Goal: Entertainment & Leisure: Consume media (video, audio)

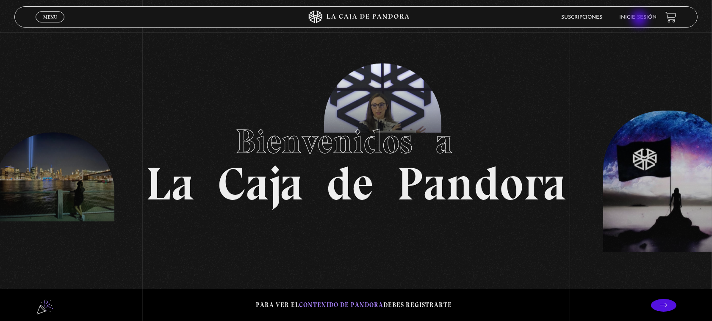
click at [640, 19] on link "Inicie sesión" at bounding box center [637, 17] width 37 height 5
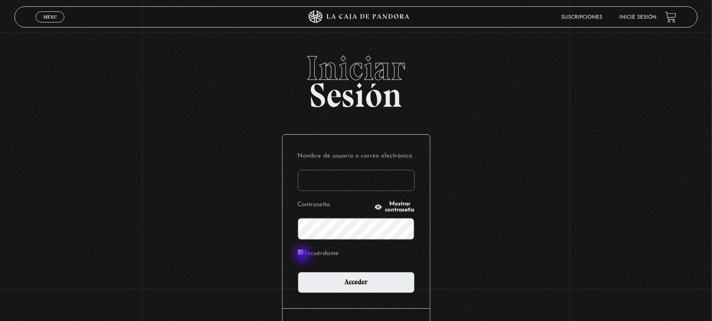
type input "issabelgomez"
click at [303, 255] on label "Recuérdame" at bounding box center [318, 253] width 41 height 13
click at [303, 255] on input "Recuérdame" at bounding box center [301, 252] width 6 height 6
checkbox input "true"
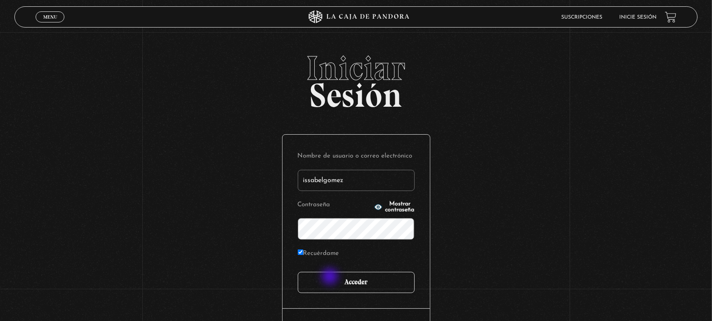
click at [331, 277] on input "Acceder" at bounding box center [356, 282] width 117 height 21
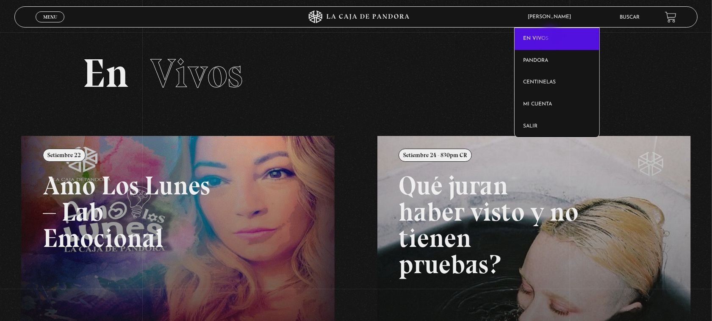
click at [551, 36] on link "En vivos" at bounding box center [556, 39] width 85 height 22
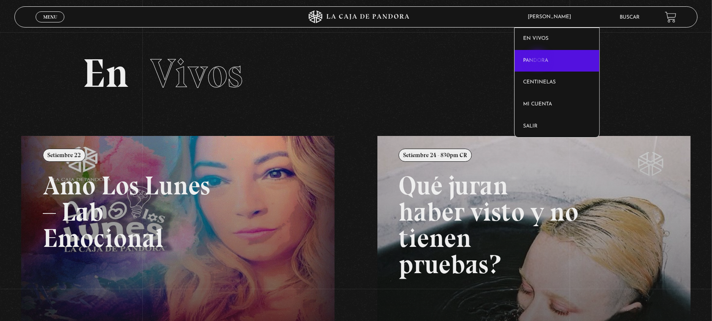
click at [539, 60] on link "Pandora" at bounding box center [556, 61] width 85 height 22
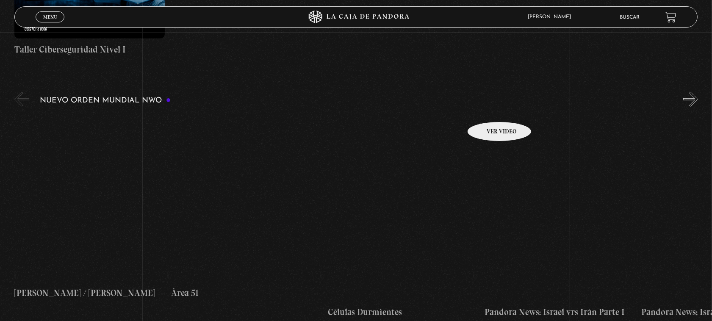
scroll to position [582, 0]
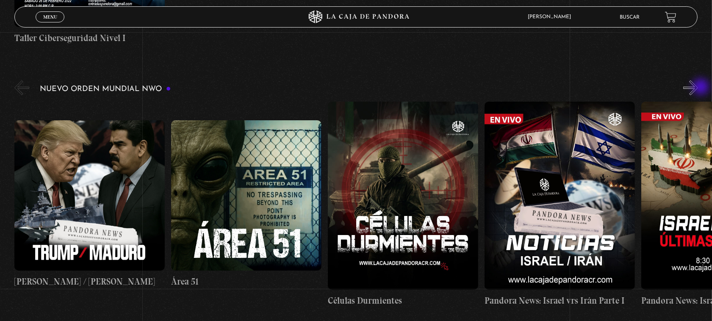
click at [698, 88] on button "»" at bounding box center [690, 87] width 15 height 15
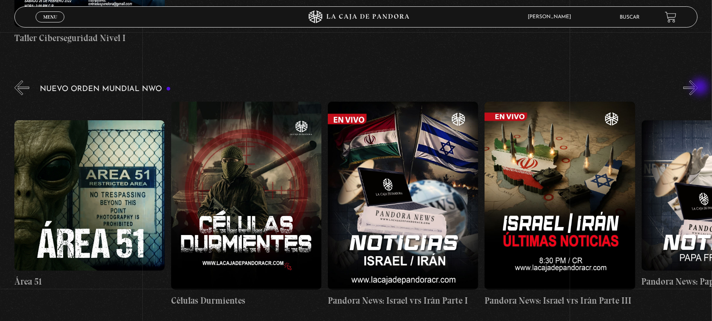
click at [698, 88] on button "»" at bounding box center [690, 87] width 15 height 15
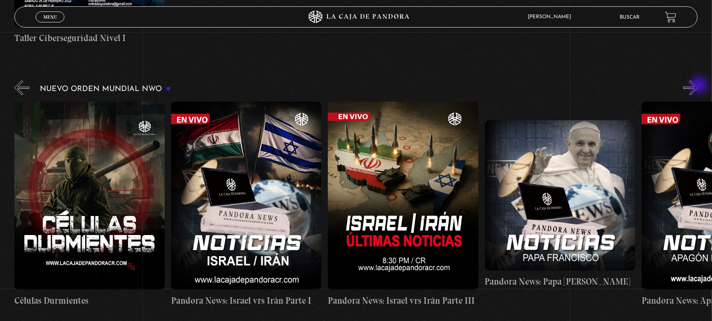
click at [698, 86] on button "»" at bounding box center [690, 87] width 15 height 15
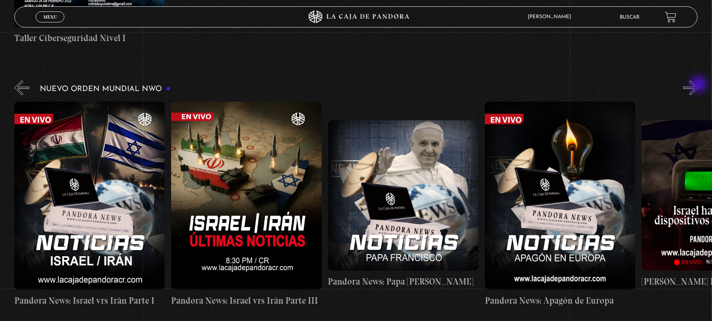
click at [698, 85] on button "»" at bounding box center [690, 87] width 15 height 15
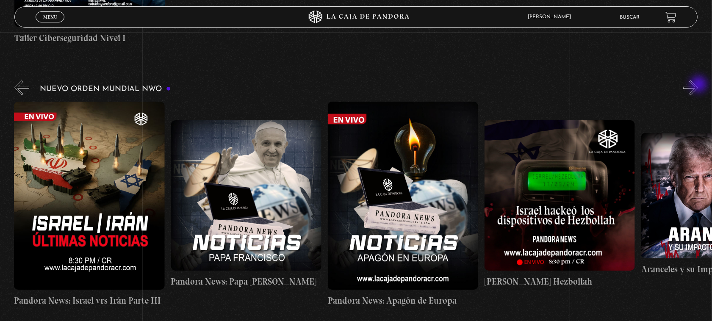
click at [698, 85] on button "»" at bounding box center [690, 87] width 15 height 15
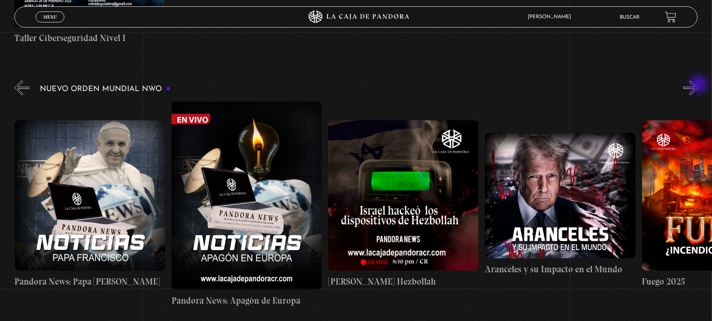
scroll to position [0, 784]
click at [698, 85] on button "»" at bounding box center [690, 87] width 15 height 15
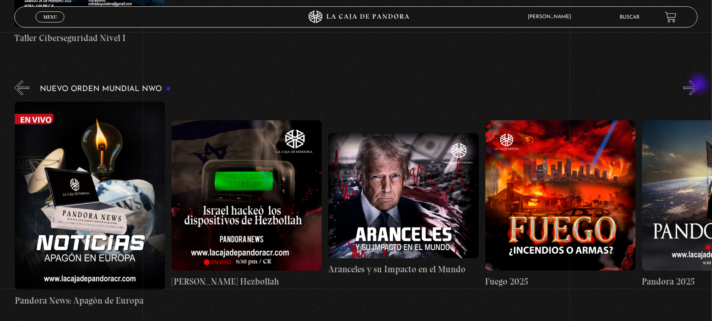
click at [698, 85] on button "»" at bounding box center [690, 87] width 15 height 15
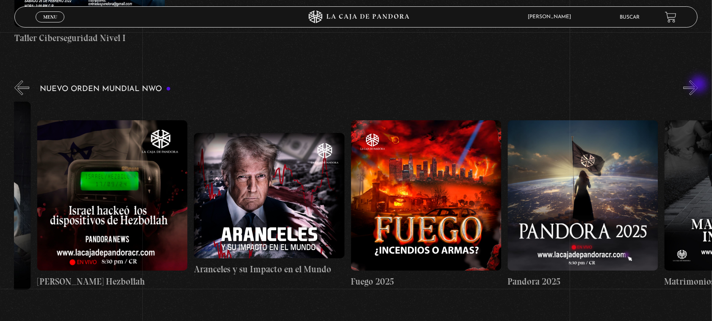
click at [698, 85] on button "»" at bounding box center [690, 87] width 15 height 15
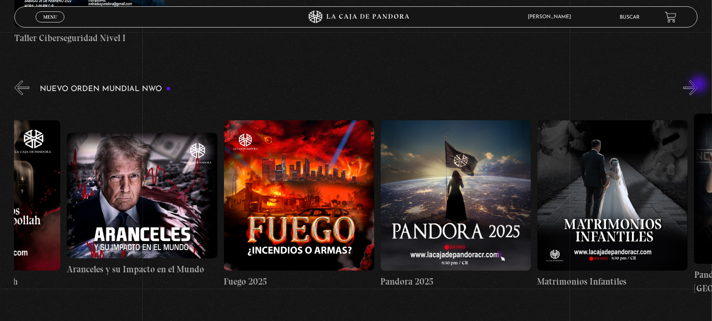
click at [698, 85] on button "»" at bounding box center [690, 87] width 15 height 15
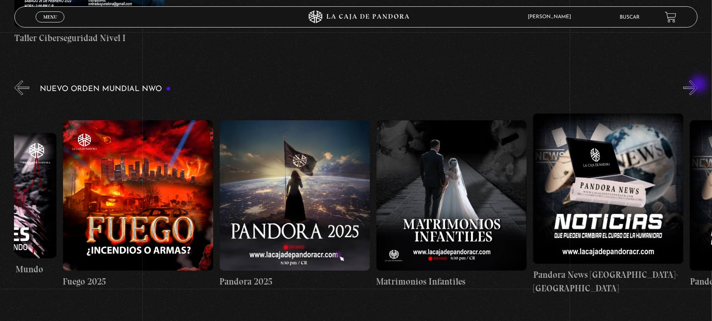
click at [698, 85] on button "»" at bounding box center [690, 87] width 15 height 15
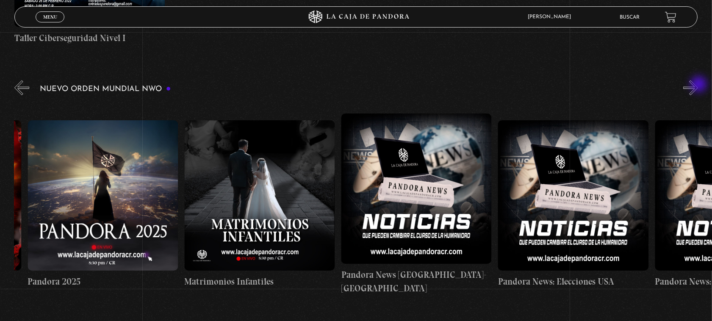
click at [698, 85] on button "»" at bounding box center [690, 87] width 15 height 15
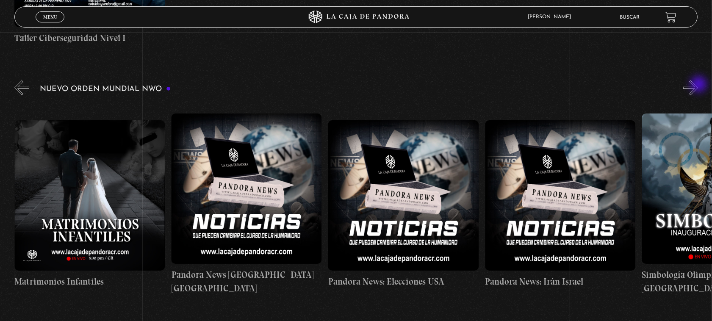
click at [698, 85] on button "»" at bounding box center [690, 87] width 15 height 15
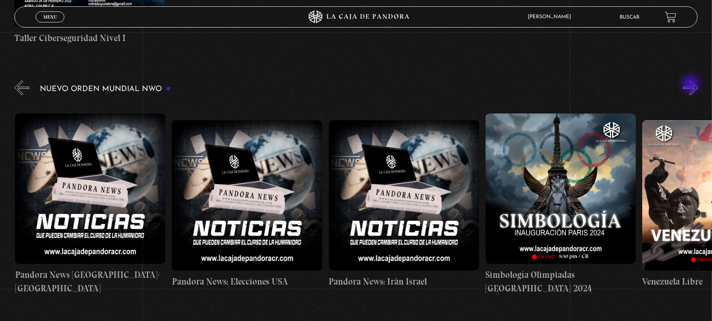
click at [691, 85] on button "»" at bounding box center [690, 87] width 15 height 15
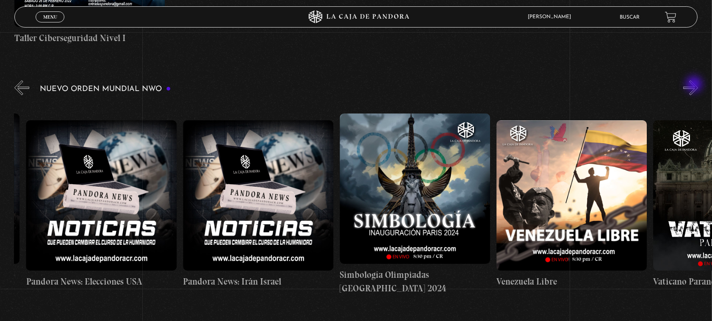
click at [695, 85] on button "»" at bounding box center [690, 87] width 15 height 15
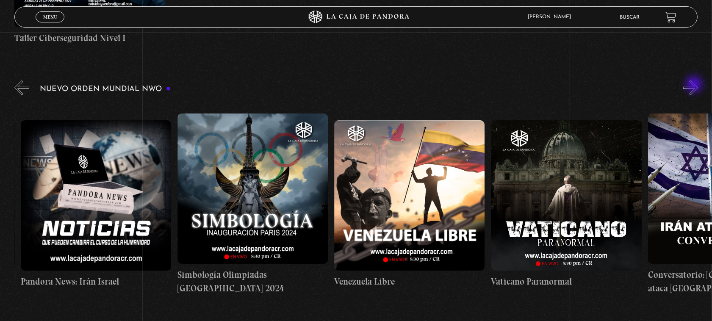
click at [695, 85] on button "»" at bounding box center [690, 87] width 15 height 15
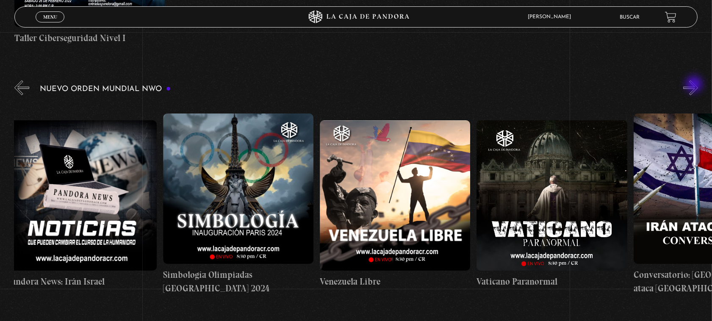
click at [695, 85] on button "»" at bounding box center [690, 87] width 15 height 15
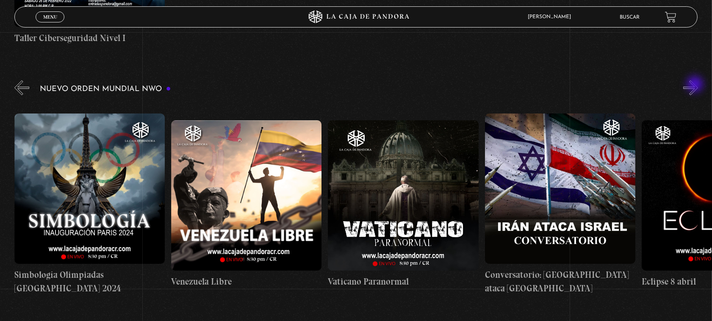
click at [698, 85] on button "»" at bounding box center [690, 87] width 15 height 15
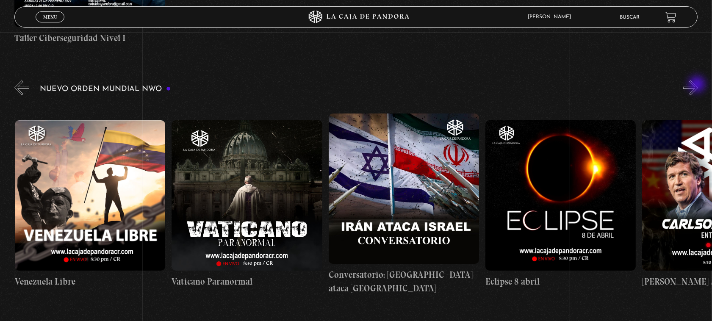
click at [698, 85] on button "»" at bounding box center [690, 87] width 15 height 15
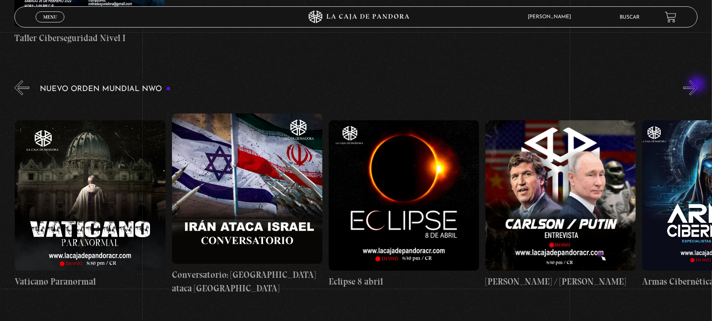
click at [698, 85] on button "»" at bounding box center [690, 87] width 15 height 15
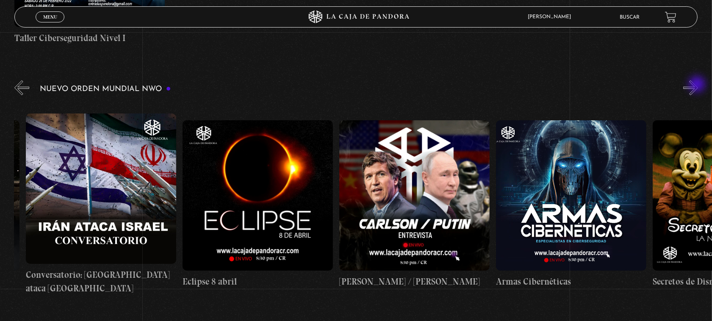
click at [698, 85] on button "»" at bounding box center [690, 87] width 15 height 15
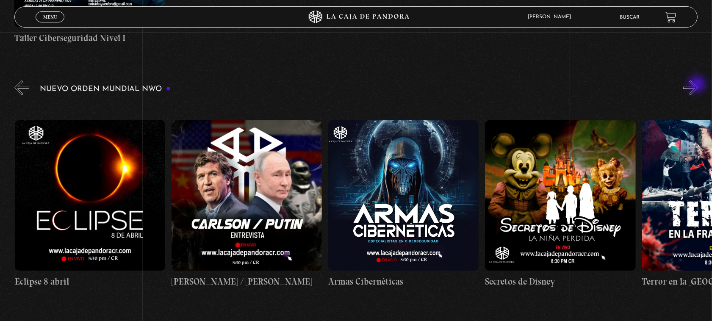
click at [698, 85] on button "»" at bounding box center [690, 87] width 15 height 15
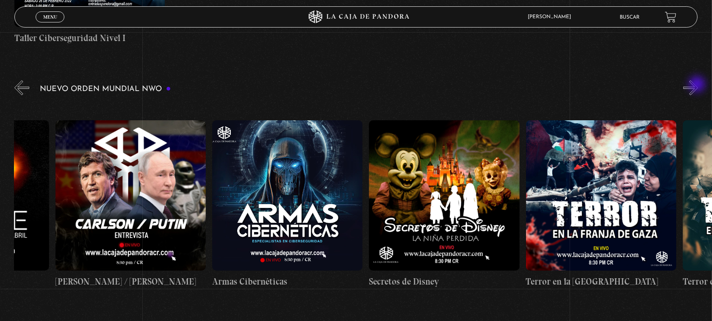
click at [698, 85] on button "»" at bounding box center [690, 87] width 15 height 15
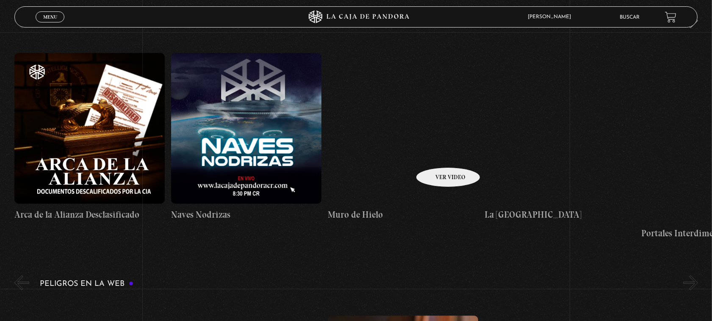
scroll to position [1958, 0]
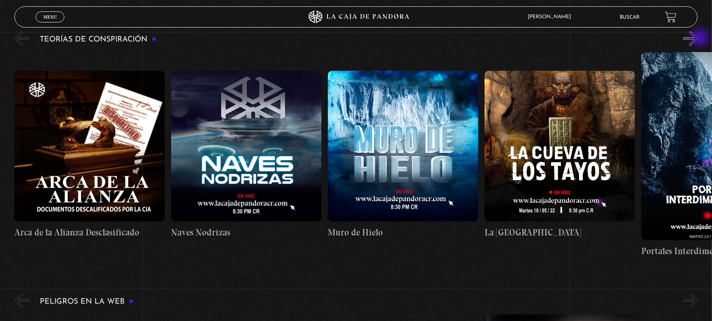
click at [698, 39] on button "»" at bounding box center [690, 38] width 15 height 15
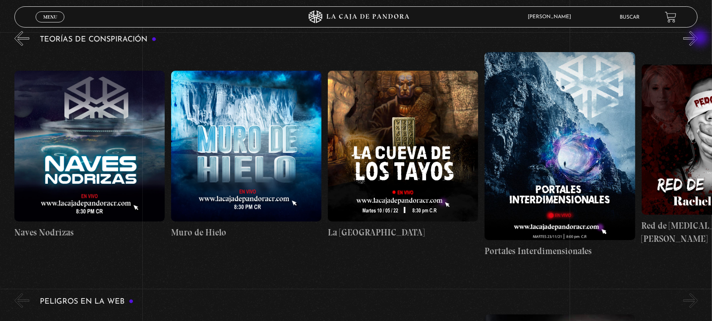
click at [698, 39] on button "»" at bounding box center [690, 38] width 15 height 15
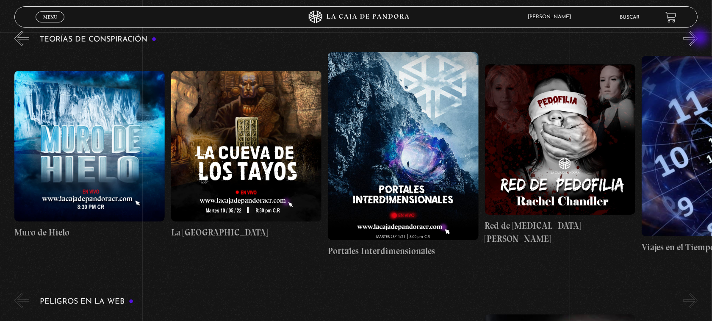
click at [698, 39] on button "»" at bounding box center [690, 38] width 15 height 15
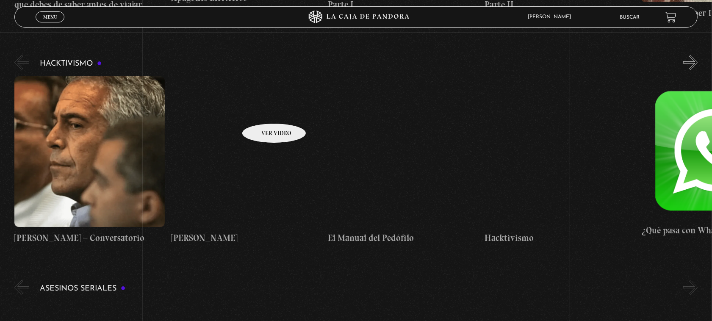
scroll to position [2752, 0]
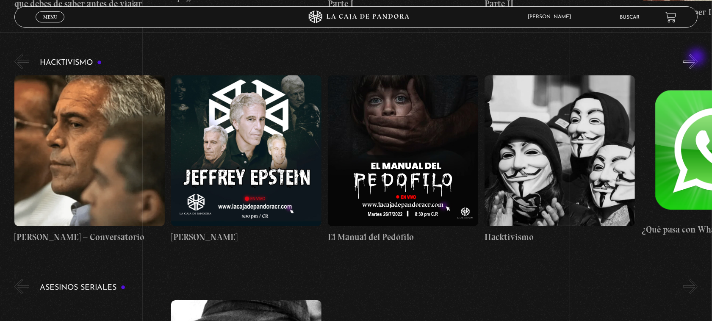
click at [697, 58] on button "»" at bounding box center [690, 61] width 15 height 15
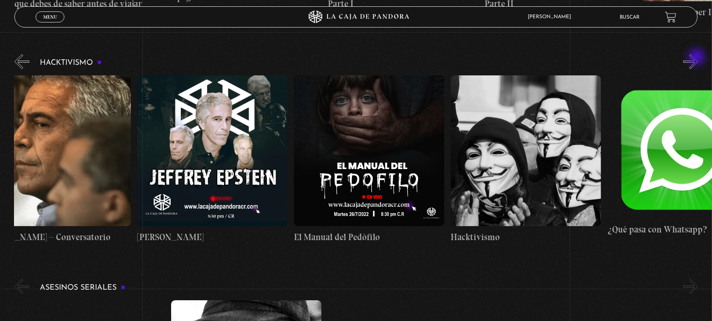
scroll to position [0, 78]
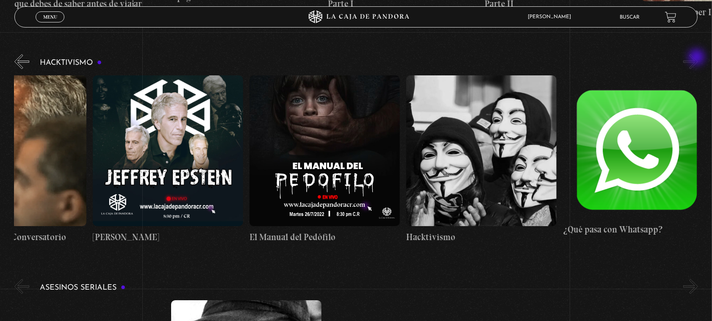
click at [697, 58] on button "»" at bounding box center [690, 61] width 15 height 15
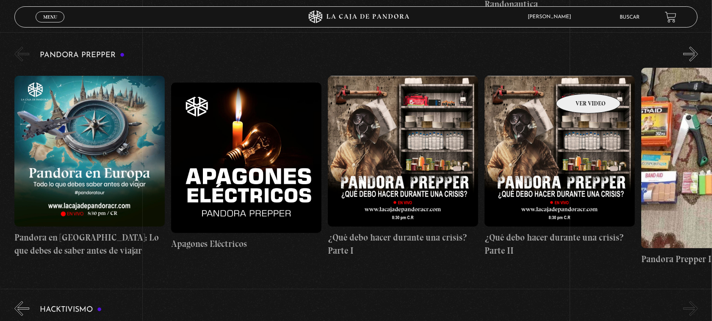
scroll to position [2487, 0]
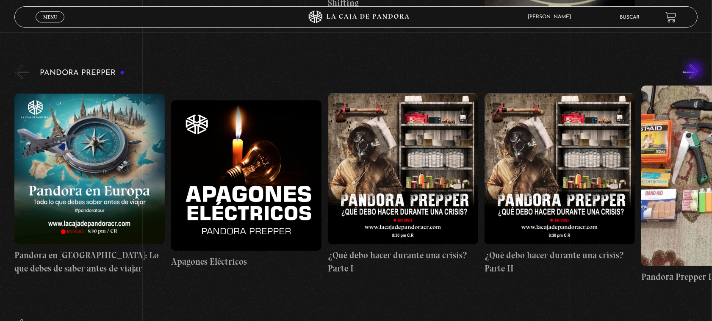
click at [695, 71] on button "»" at bounding box center [690, 71] width 15 height 15
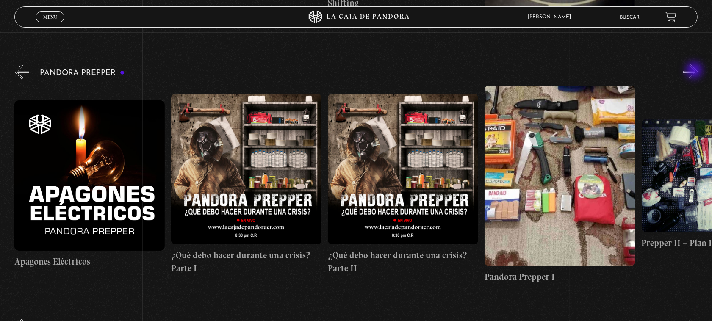
click at [695, 71] on button "»" at bounding box center [690, 71] width 15 height 15
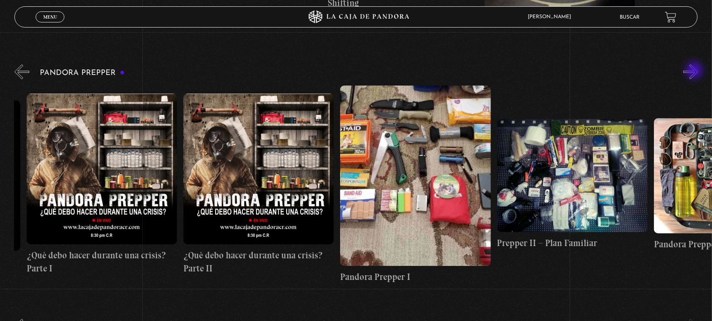
click at [695, 71] on button "»" at bounding box center [690, 71] width 15 height 15
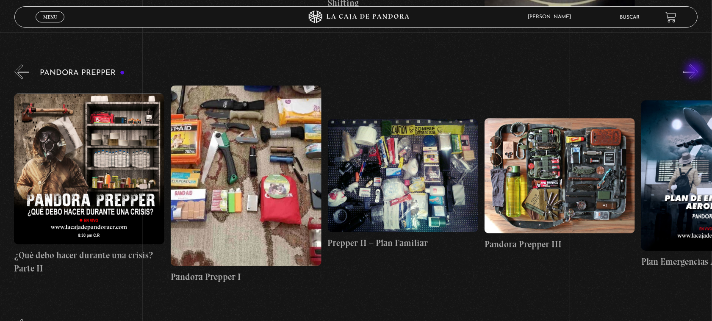
click at [695, 71] on button "»" at bounding box center [690, 71] width 15 height 15
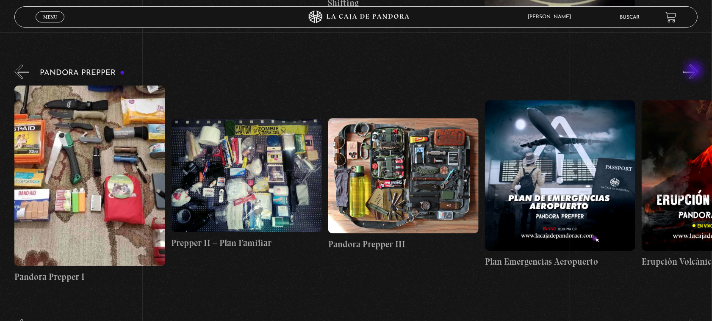
click at [695, 71] on button "»" at bounding box center [690, 71] width 15 height 15
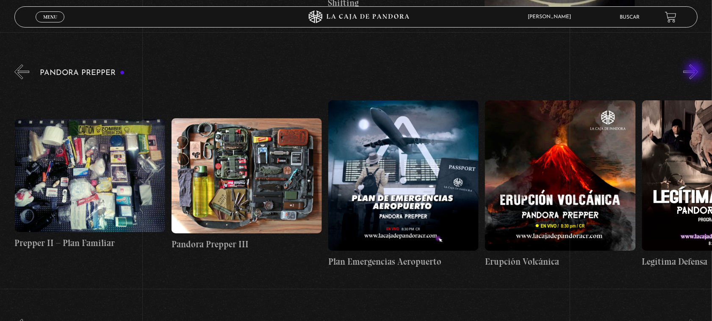
scroll to position [0, 784]
click at [695, 71] on button "»" at bounding box center [690, 71] width 15 height 15
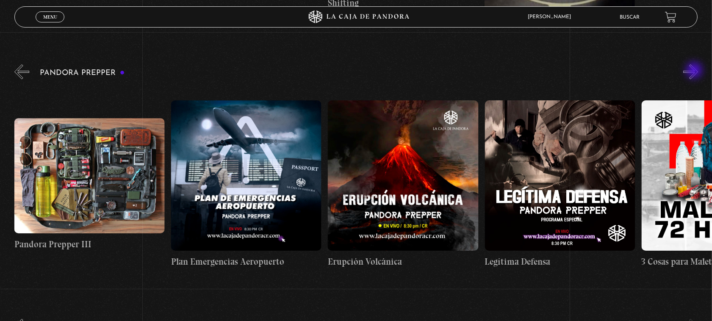
click at [695, 71] on button "»" at bounding box center [690, 71] width 15 height 15
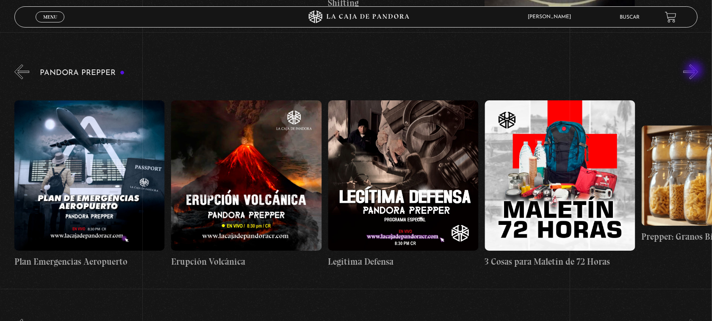
click at [695, 71] on button "»" at bounding box center [690, 71] width 15 height 15
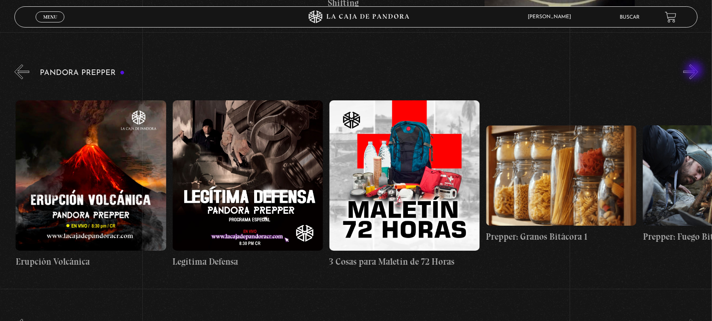
scroll to position [0, 1254]
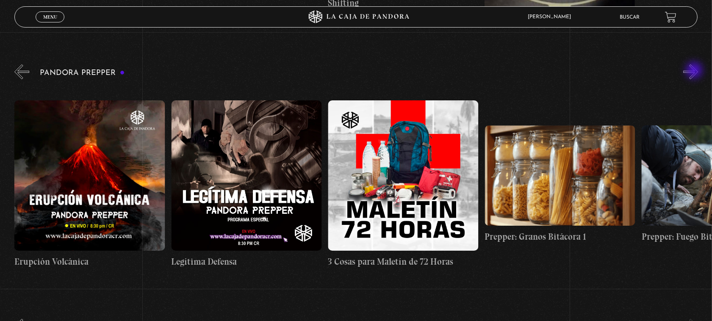
click at [695, 71] on button "»" at bounding box center [690, 71] width 15 height 15
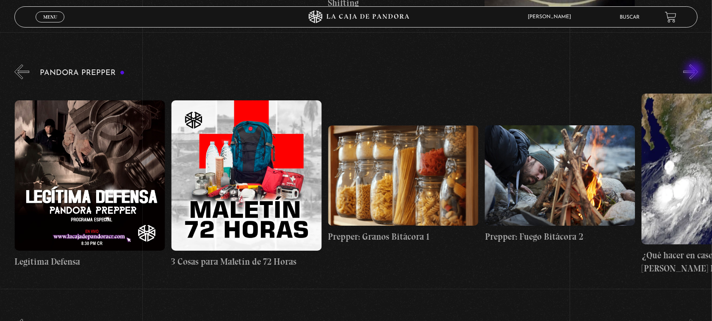
scroll to position [0, 1411]
click at [695, 71] on button "»" at bounding box center [690, 71] width 15 height 15
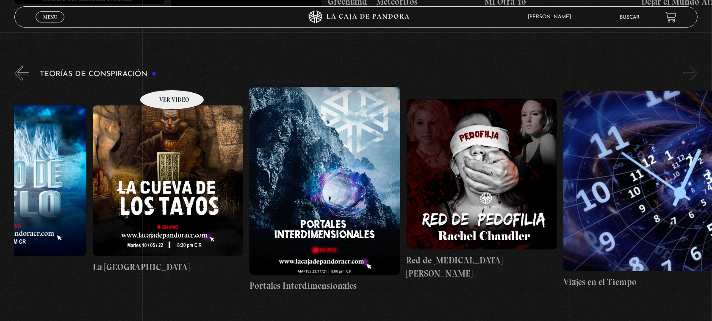
scroll to position [1905, 0]
